Goal: Register for event/course

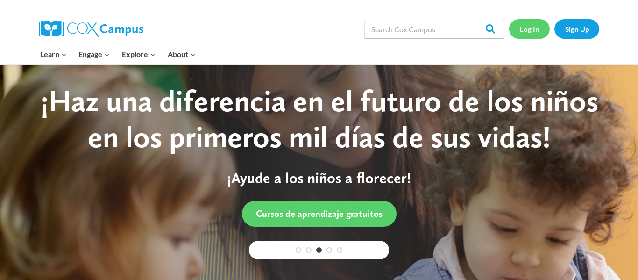
click at [537, 36] on link "Log In" at bounding box center [529, 28] width 41 height 19
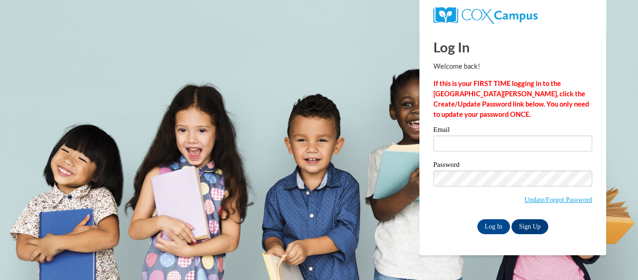
click at [489, 152] on div "Email" at bounding box center [512, 142] width 159 height 32
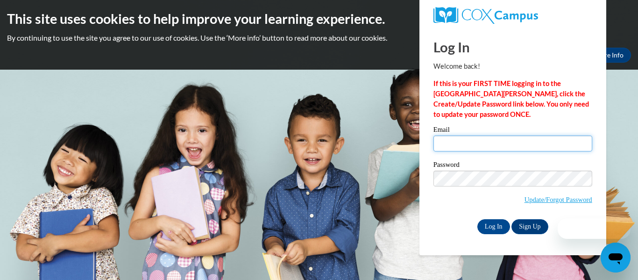
click at [488, 143] on input "Email" at bounding box center [512, 143] width 159 height 16
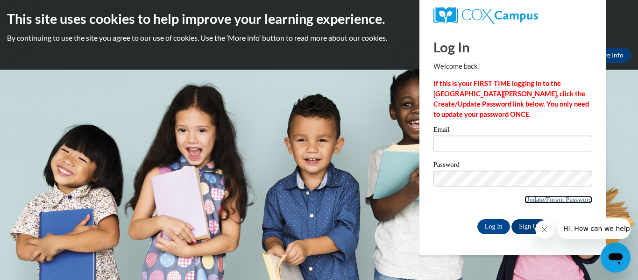
click at [524, 200] on link "Update/Forgot Password" at bounding box center [558, 199] width 68 height 7
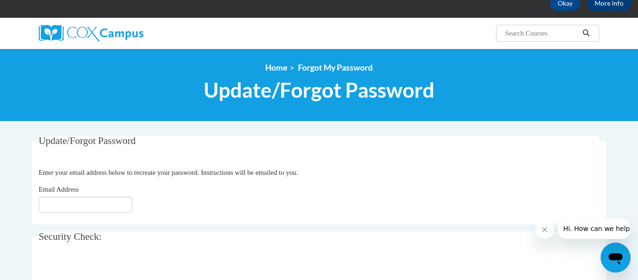
scroll to position [57, 0]
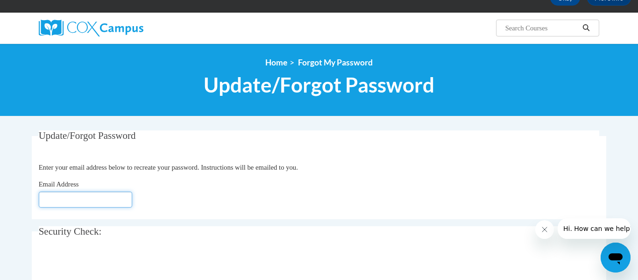
click at [80, 201] on input "Email Address" at bounding box center [85, 199] width 93 height 16
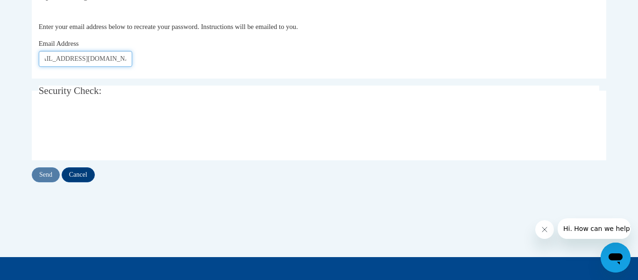
scroll to position [199, 0]
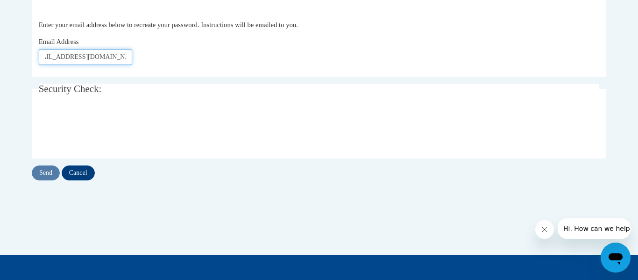
type input "dekireyaha.hodges20@gmail.com"
click at [43, 175] on input "Send" at bounding box center [46, 172] width 28 height 15
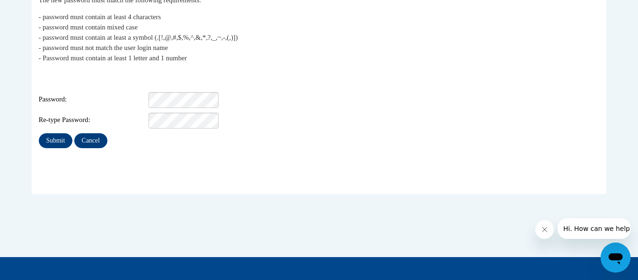
scroll to position [201, 0]
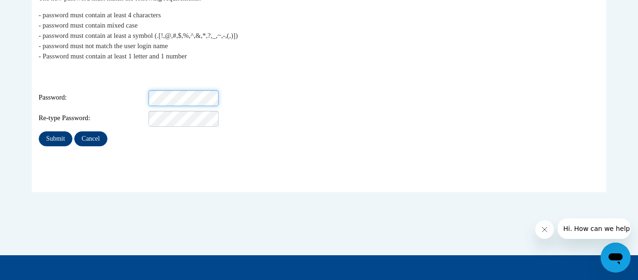
click at [288, 100] on div "Login: dekireyaha.hodges20@gmail.com Password: Re-type Password:" at bounding box center [319, 97] width 561 height 58
click at [62, 131] on input "Submit" at bounding box center [56, 138] width 34 height 15
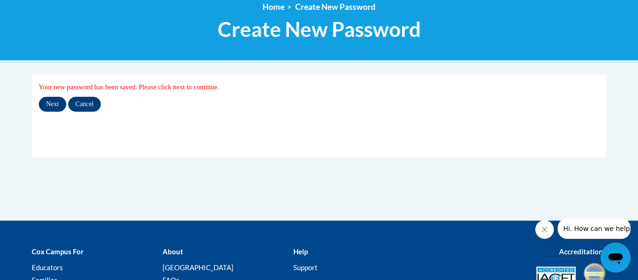
scroll to position [112, 0]
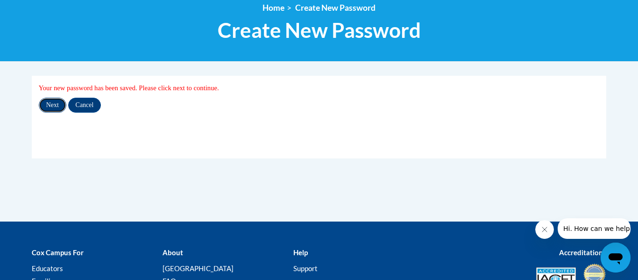
click at [61, 105] on input "Next" at bounding box center [53, 105] width 28 height 15
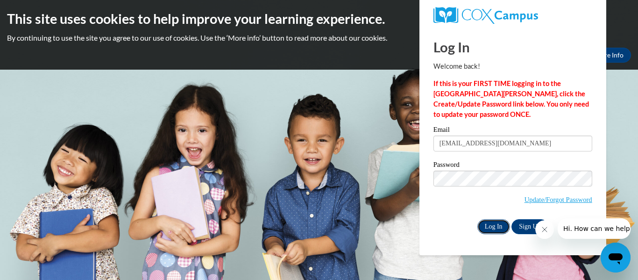
click at [493, 225] on input "Log In" at bounding box center [493, 226] width 33 height 15
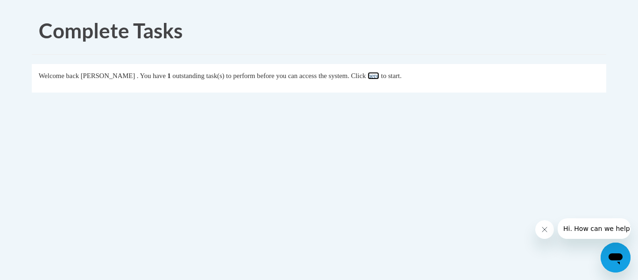
click at [379, 77] on link "here" at bounding box center [374, 75] width 12 height 7
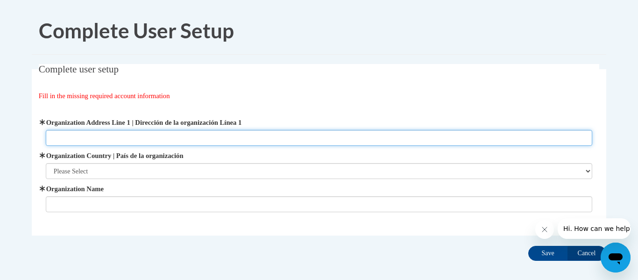
click at [379, 134] on input "Organization Address Line 1 | Dirección de la organización Línea 1" at bounding box center [319, 138] width 547 height 16
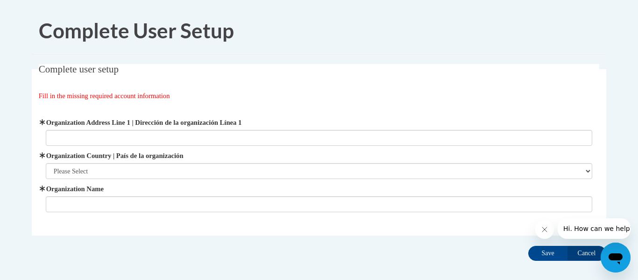
click at [434, 116] on div "Organization Address Line 1 | Dirección de la organización Línea 1 Organization…" at bounding box center [319, 165] width 561 height 118
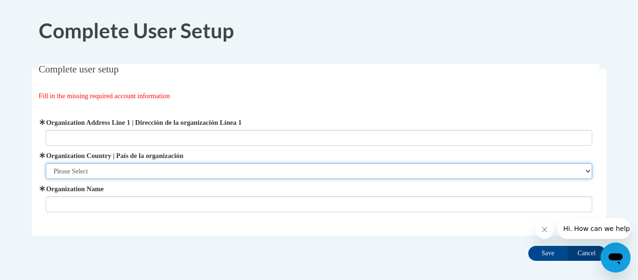
click at [564, 175] on select "Please Select United States | Estados Unidos Outside of the United States | Fue…" at bounding box center [319, 171] width 547 height 16
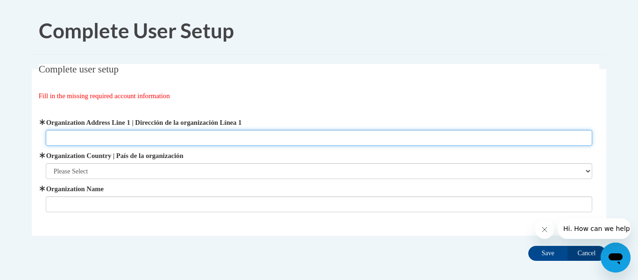
click at [189, 142] on input "Organization Address Line 1 | Dirección de la organización Línea 1" at bounding box center [319, 138] width 547 height 16
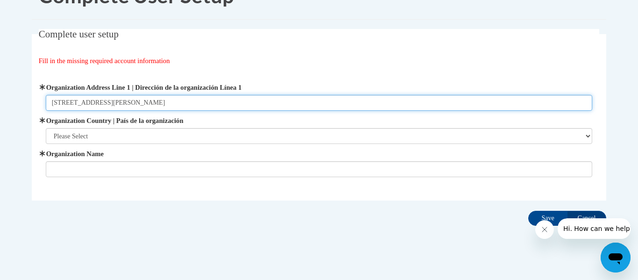
scroll to position [43, 0]
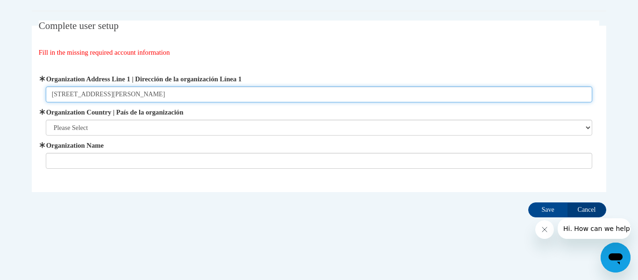
type input "22 Joe Kennedy Blvd"
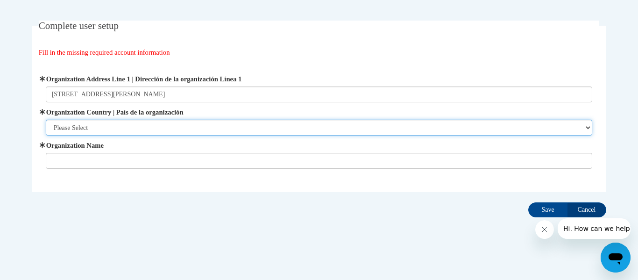
click at [560, 134] on select "Please Select United States | Estados Unidos Outside of the United States | Fue…" at bounding box center [319, 128] width 547 height 16
select select "ad49bcad-a171-4b2e-b99c-48b446064914"
click at [46, 120] on select "Please Select United States | Estados Unidos Outside of the United States | Fue…" at bounding box center [319, 128] width 547 height 16
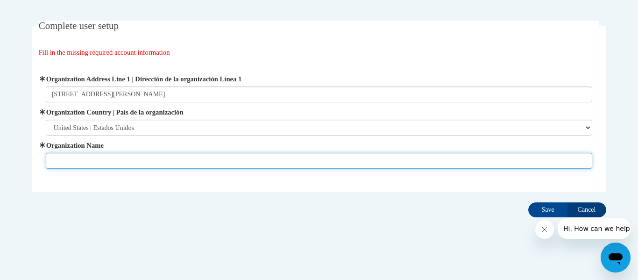
click at [292, 168] on input "Organization Name" at bounding box center [319, 161] width 547 height 16
type input "Smiles,Giggles, and Hugs"
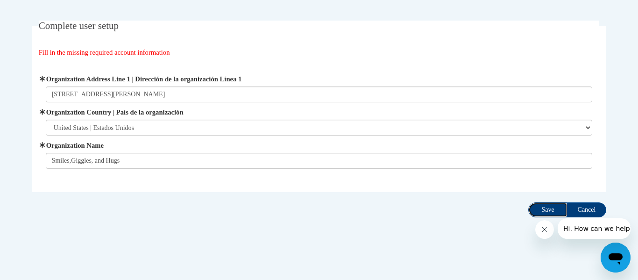
click at [539, 212] on input "Save" at bounding box center [547, 209] width 39 height 15
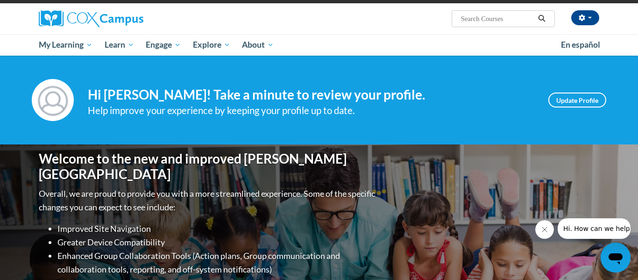
scroll to position [60, 0]
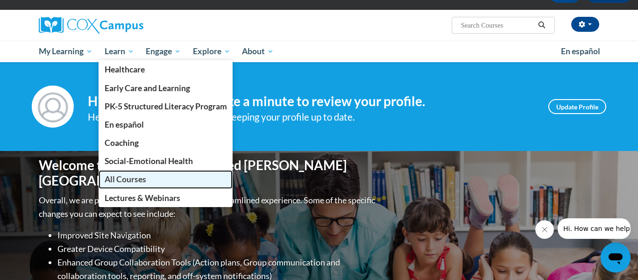
click at [127, 176] on span "All Courses" at bounding box center [126, 179] width 42 height 10
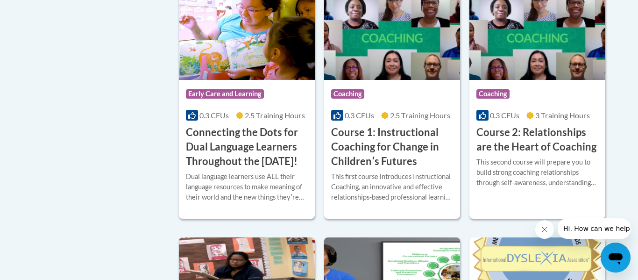
scroll to position [533, 0]
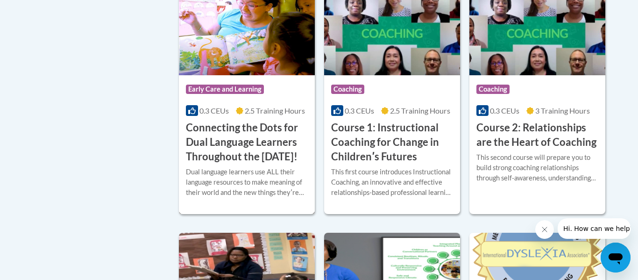
click at [272, 116] on div "Course Category: Early Care and Learning 0.3 CEUs 2.5 Training Hours COURSE Con…" at bounding box center [247, 119] width 136 height 89
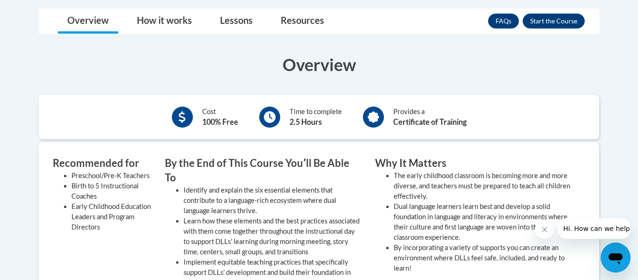
scroll to position [314, 0]
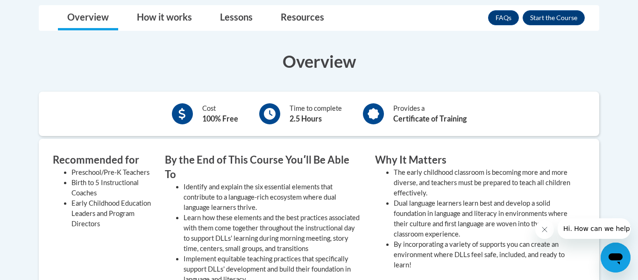
drag, startPoint x: 0, startPoint y: 0, endPoint x: 590, endPoint y: 110, distance: 600.0
click at [556, 22] on button "Enroll" at bounding box center [554, 17] width 62 height 15
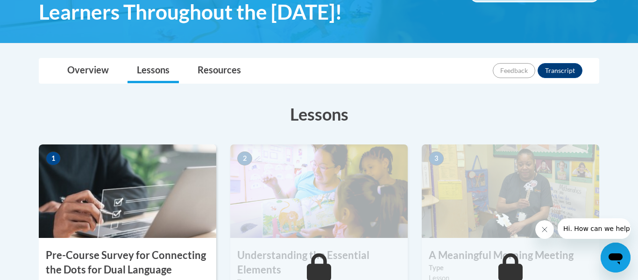
scroll to position [332, 0]
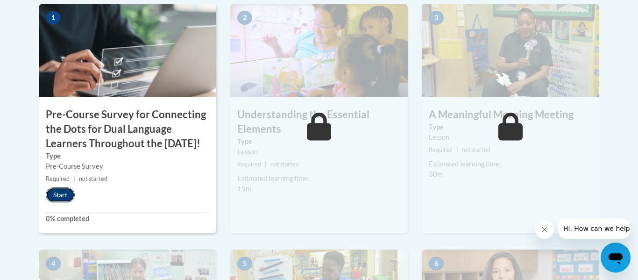
click at [60, 202] on button "Start" at bounding box center [60, 194] width 29 height 15
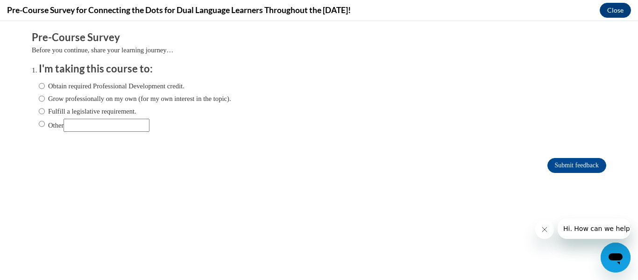
scroll to position [0, 0]
click at [63, 102] on label "Grow professionally on my own (for my own interest in the topic)." at bounding box center [135, 98] width 192 height 10
click at [45, 102] on input "Grow professionally on my own (for my own interest in the topic)." at bounding box center [42, 98] width 6 height 10
radio input "true"
click at [43, 87] on input "Obtain required Professional Development credit." at bounding box center [42, 86] width 6 height 10
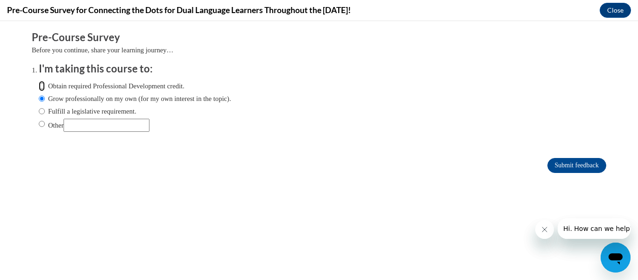
radio input "true"
click at [43, 100] on input "Grow professionally on my own (for my own interest in the topic)." at bounding box center [42, 98] width 6 height 10
radio input "true"
click at [174, 85] on label "Obtain required Professional Development credit." at bounding box center [112, 86] width 146 height 10
click at [45, 85] on input "Obtain required Professional Development credit." at bounding box center [42, 86] width 6 height 10
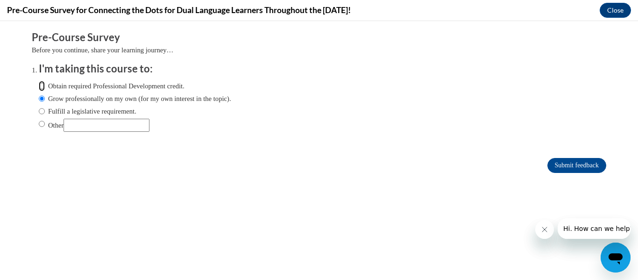
radio input "true"
click at [567, 169] on input "Submit feedback" at bounding box center [576, 165] width 59 height 15
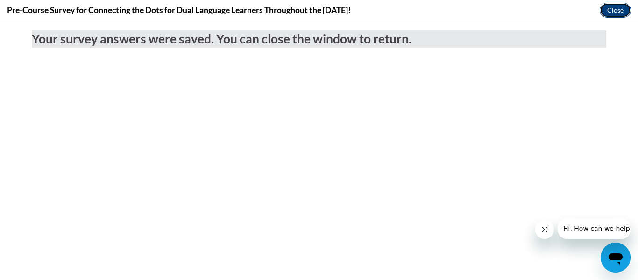
click at [610, 11] on button "Close" at bounding box center [615, 10] width 31 height 15
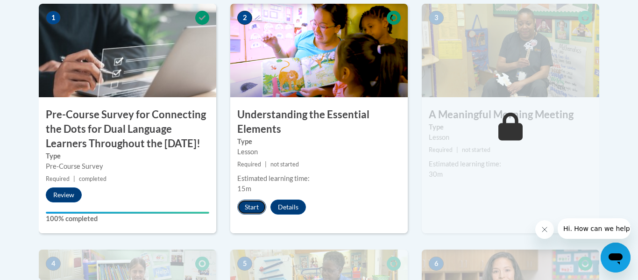
click at [256, 208] on button "Start" at bounding box center [251, 206] width 29 height 15
